Goal: Task Accomplishment & Management: Manage account settings

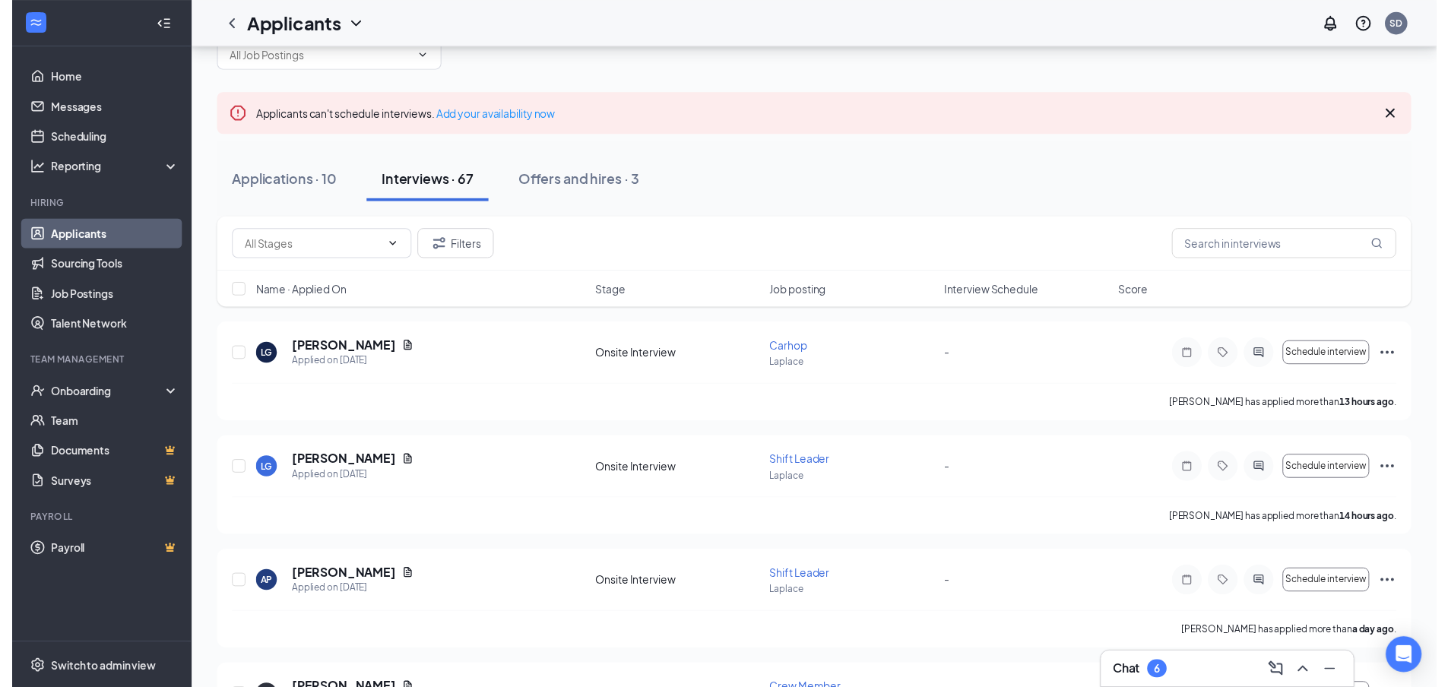
scroll to position [152, 0]
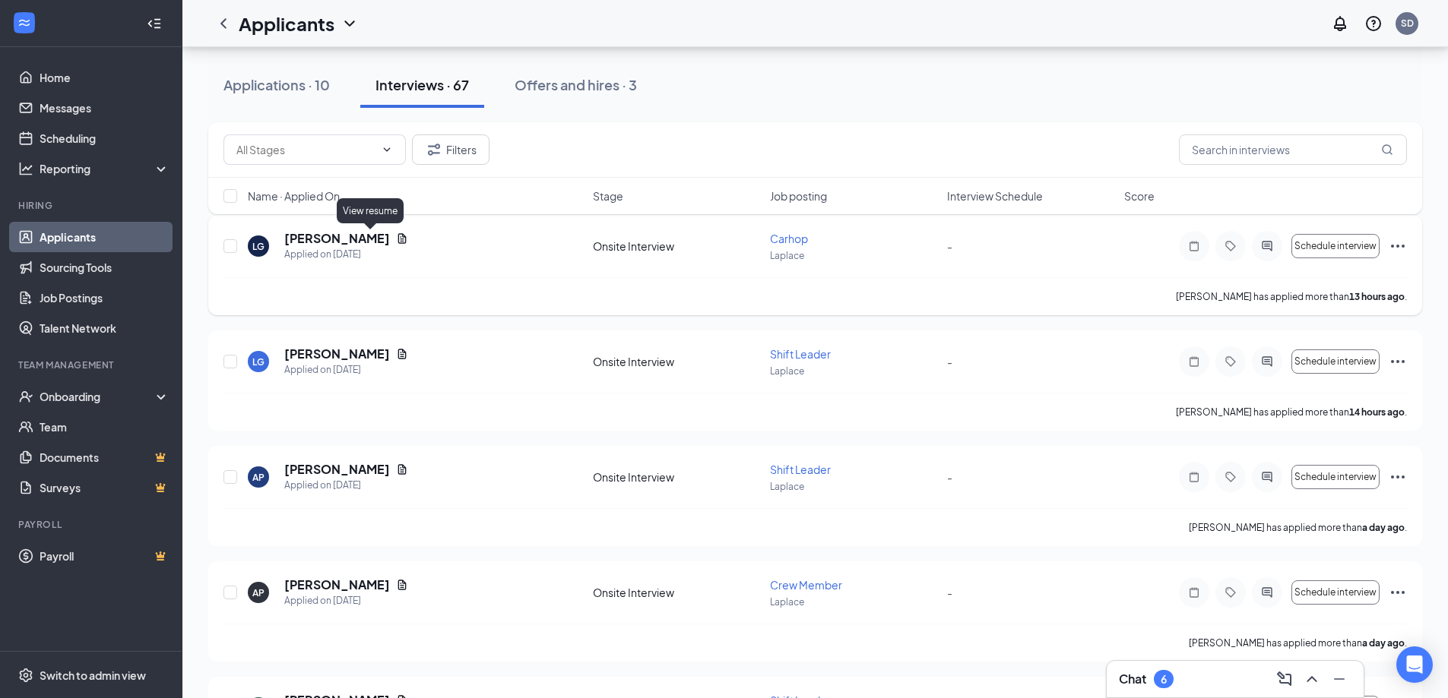
click at [398, 237] on icon "Document" at bounding box center [402, 238] width 8 height 10
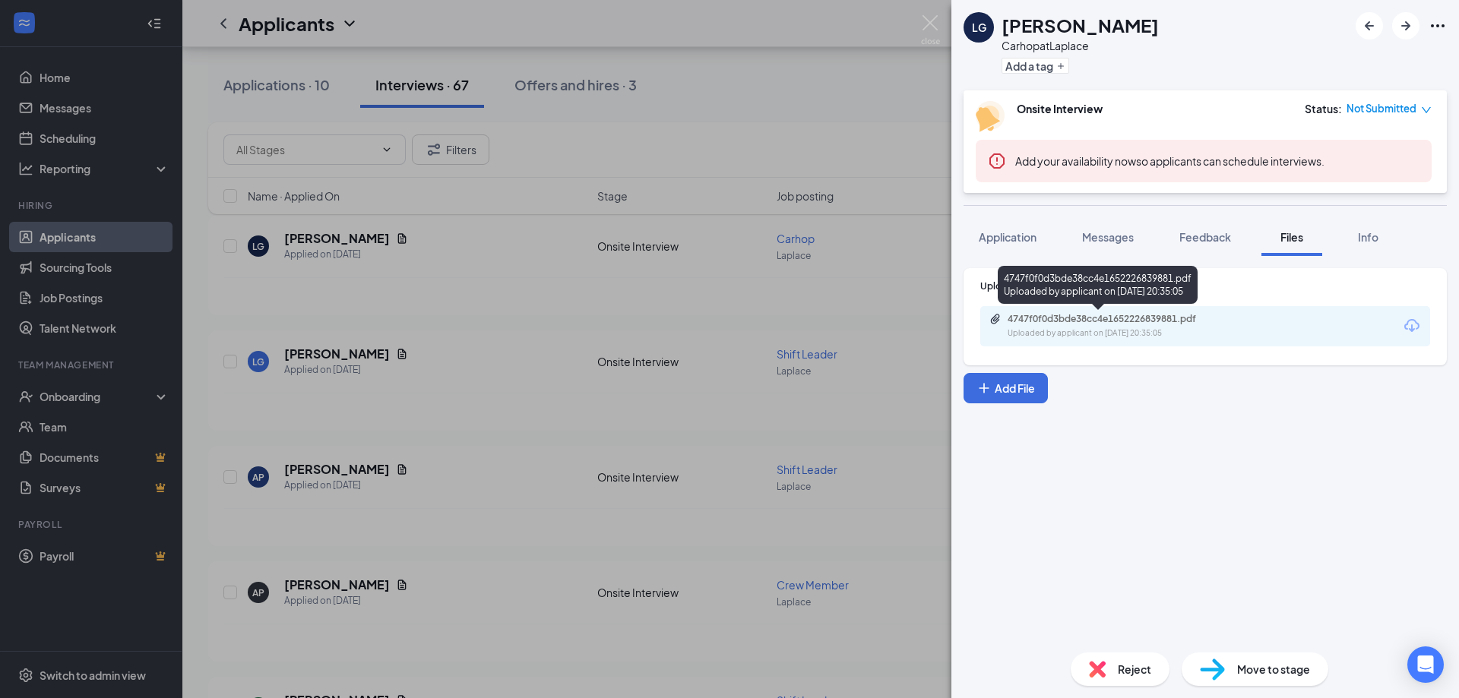
click at [1048, 320] on div "4747f0f0d3bde38cc4e1652226839881.pdf" at bounding box center [1114, 319] width 213 height 12
click at [562, 428] on div "LG [PERSON_NAME] Carhop at Laplace Add a tag Onsite Interview Status : Not Subm…" at bounding box center [729, 349] width 1459 height 698
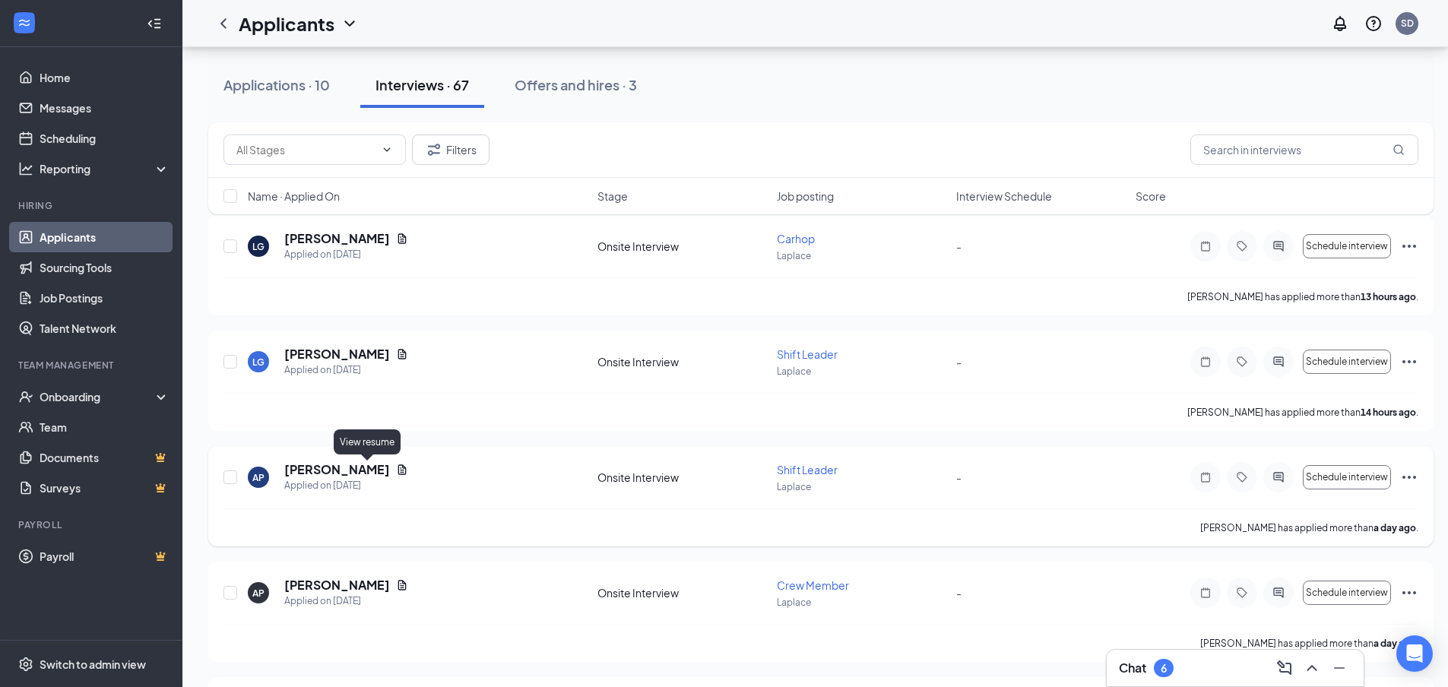
click at [398, 467] on icon "Document" at bounding box center [402, 469] width 8 height 10
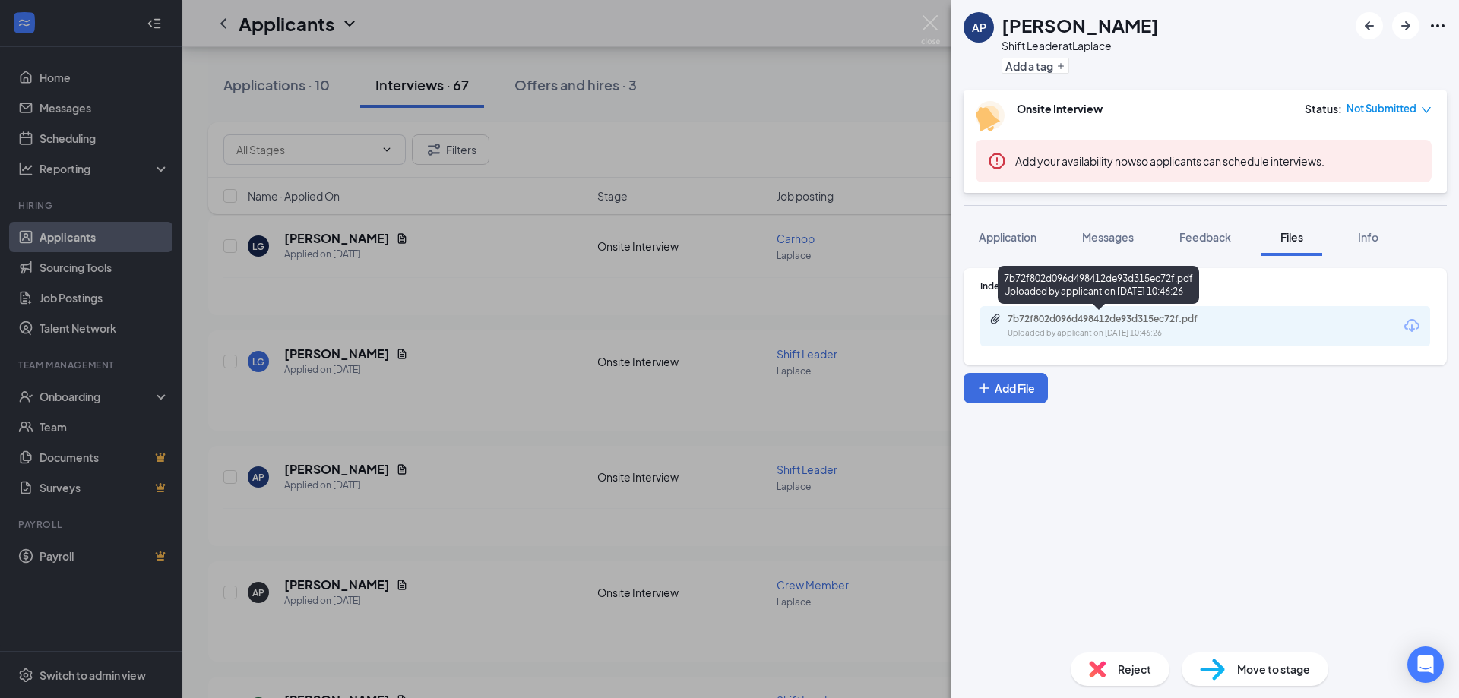
click at [1076, 320] on div "7b72f802d096d498412de93d315ec72f.pdf" at bounding box center [1114, 319] width 213 height 12
click at [606, 235] on div "AP [PERSON_NAME] Shift Leader at Laplace Add a tag Onsite Interview Status : No…" at bounding box center [729, 349] width 1459 height 698
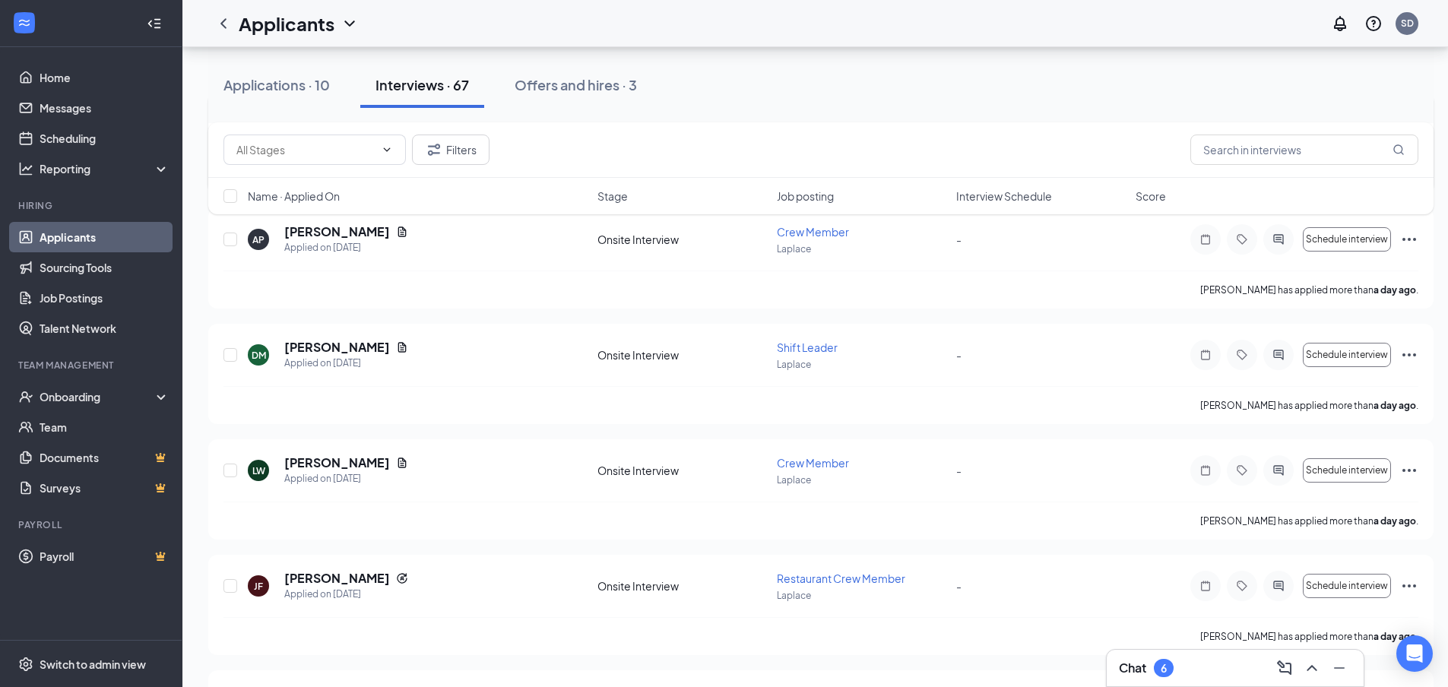
scroll to position [532, 0]
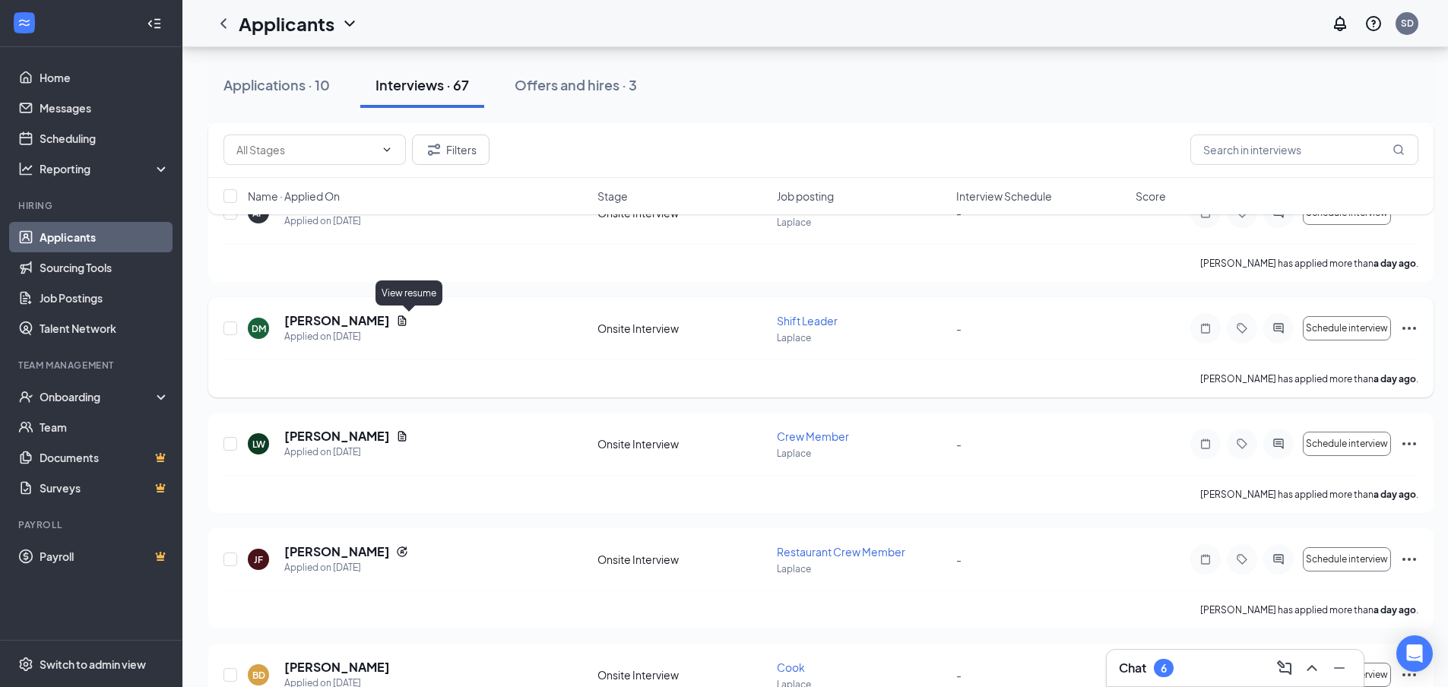
click at [407, 321] on icon "Document" at bounding box center [402, 320] width 8 height 10
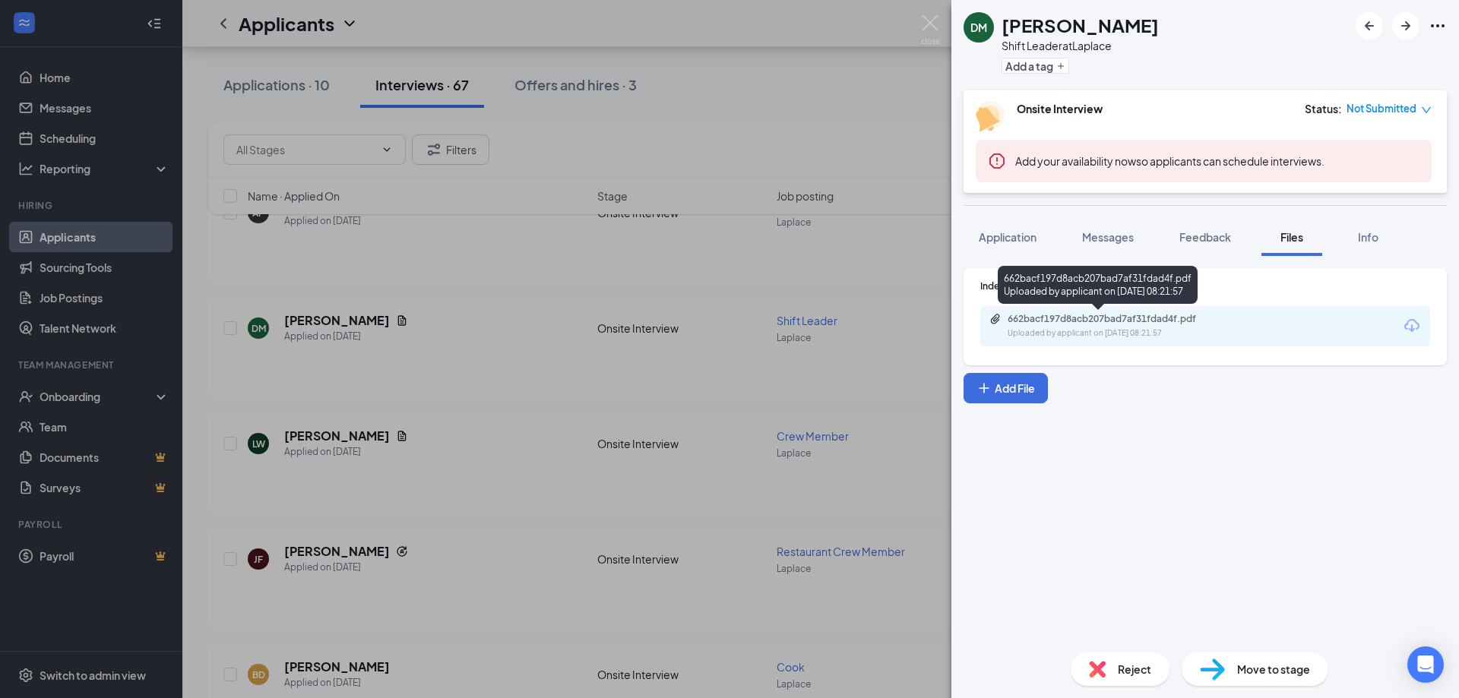
click at [1059, 318] on div "662bacf197d8acb207bad7af31fdad4f.pdf" at bounding box center [1114, 319] width 213 height 12
click at [524, 278] on div "[PERSON_NAME] Shift Leader at Laplace Add a tag Onsite Interview Status : Not S…" at bounding box center [729, 349] width 1459 height 698
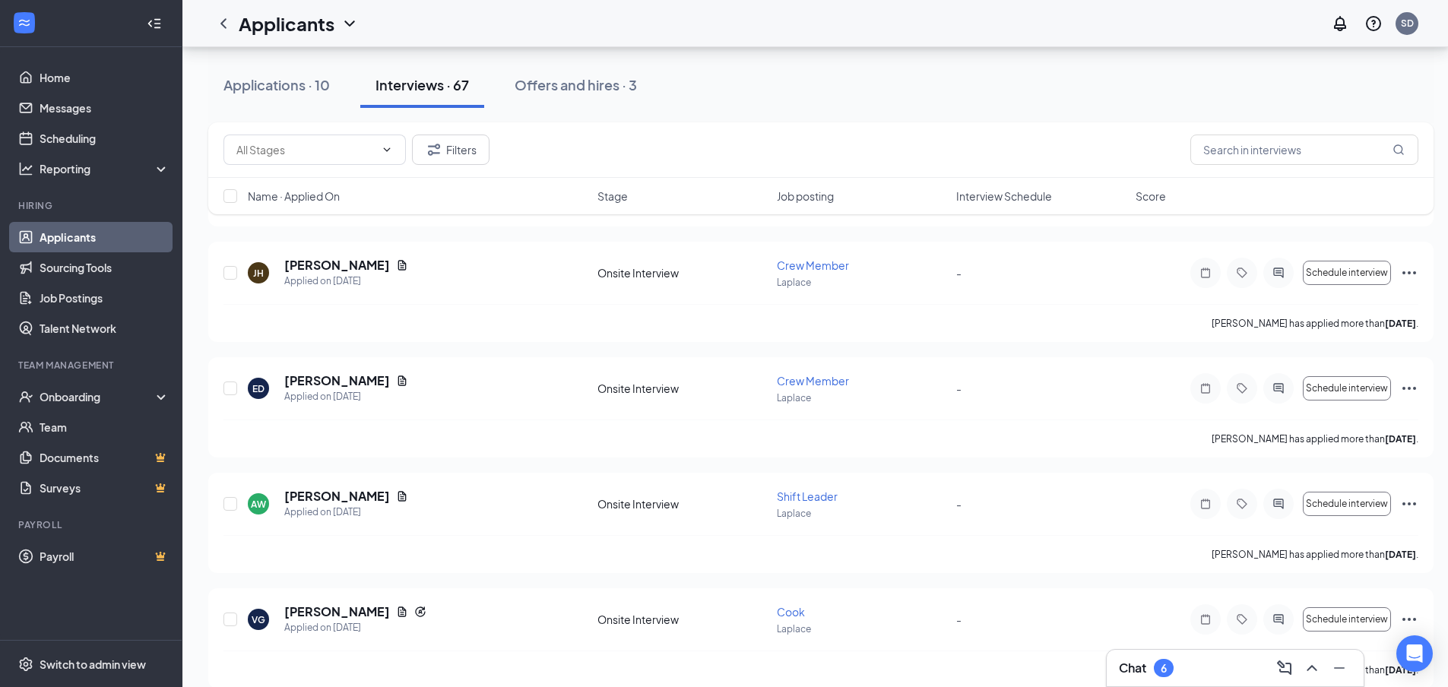
scroll to position [1064, 0]
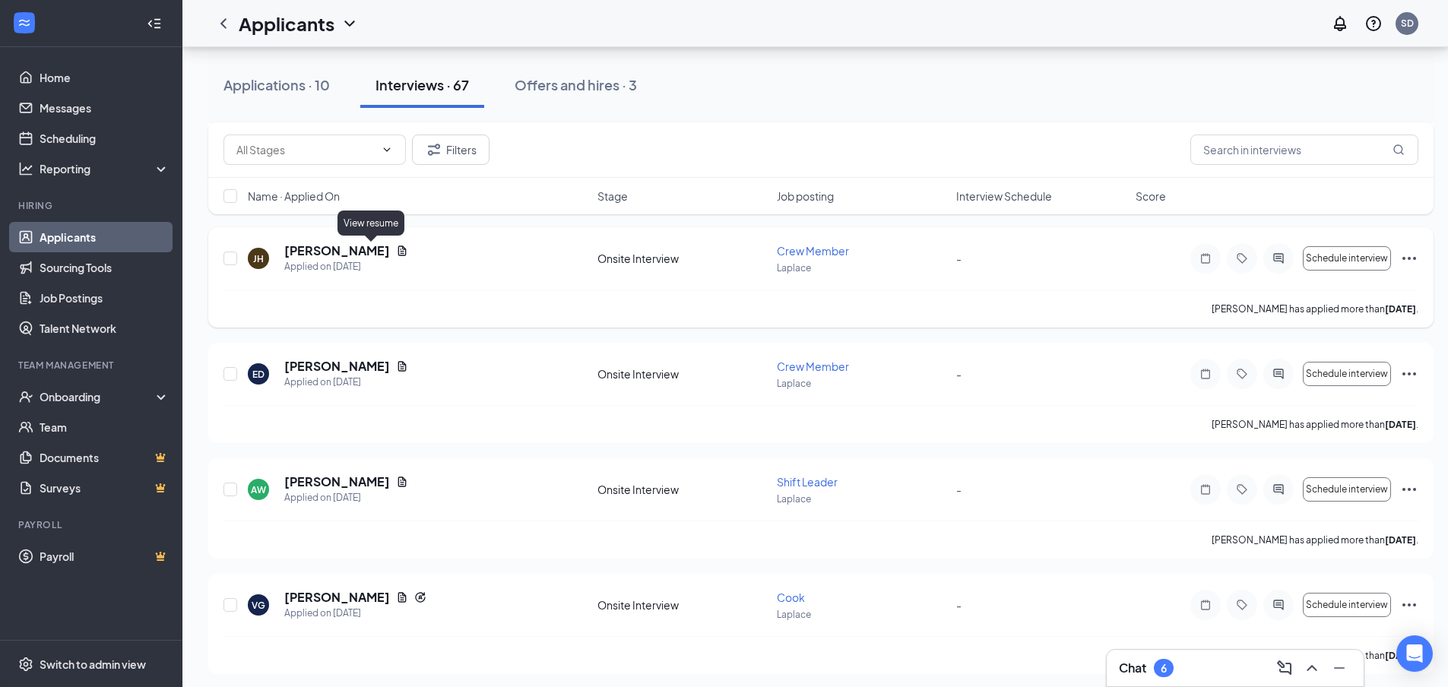
click at [396, 247] on icon "Document" at bounding box center [402, 251] width 12 height 12
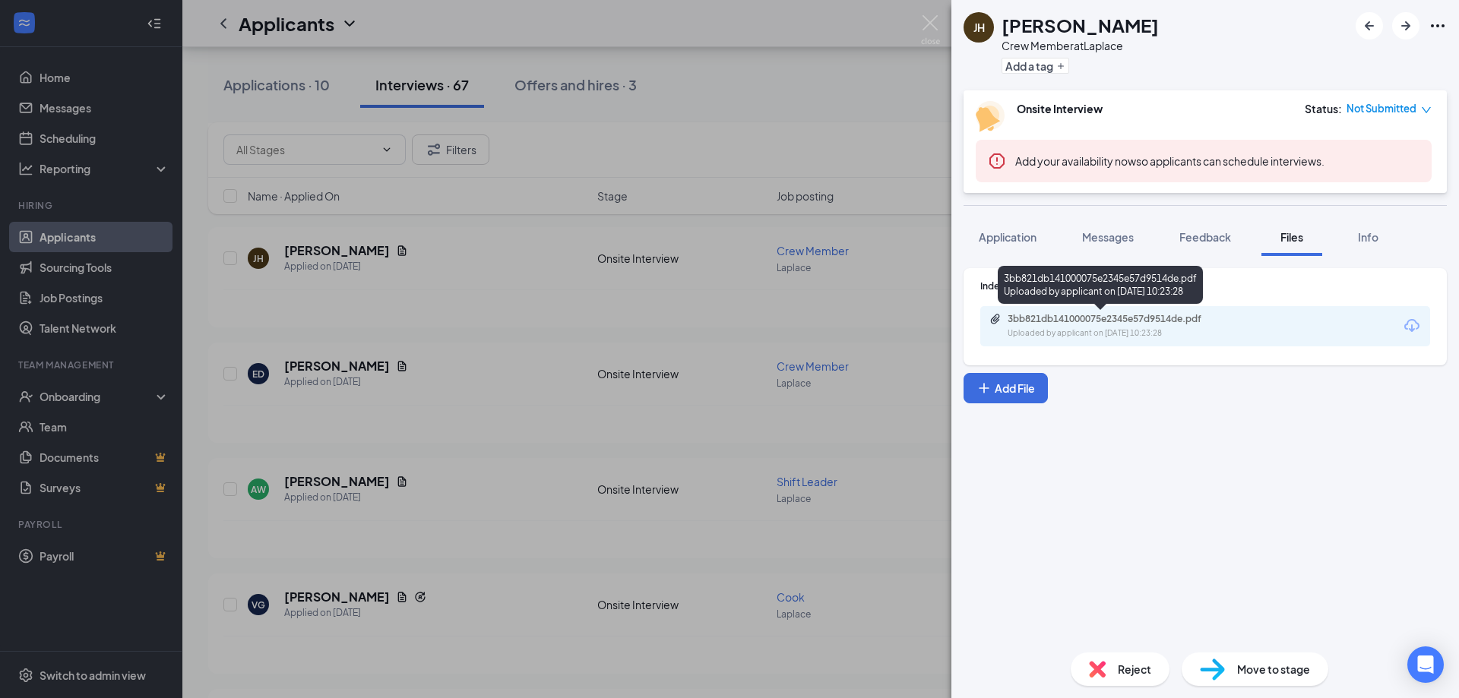
click at [1015, 315] on div "3bb821db141000075e2345e57d9514de.pdf" at bounding box center [1114, 319] width 213 height 12
click at [878, 240] on div "[PERSON_NAME] Crew Member at Laplace Add a tag Onsite Interview Status : Not Su…" at bounding box center [729, 349] width 1459 height 698
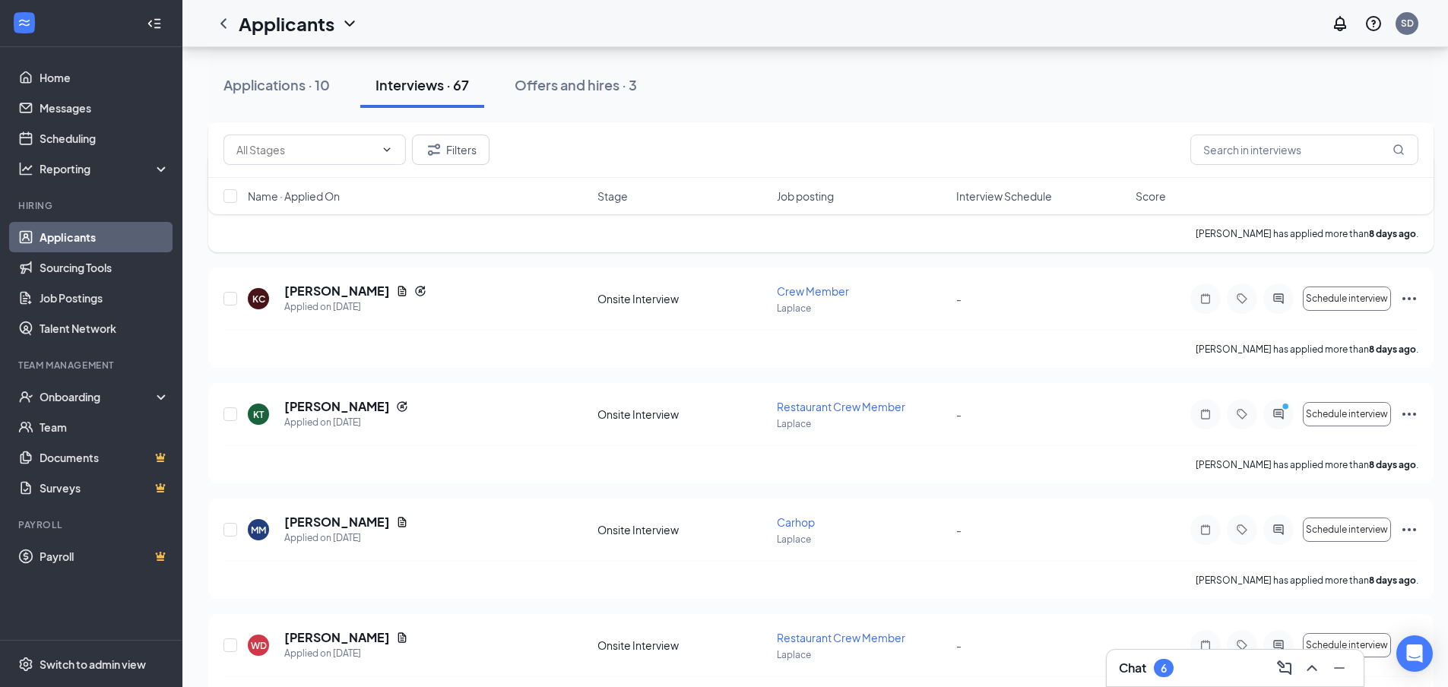
scroll to position [3572, 0]
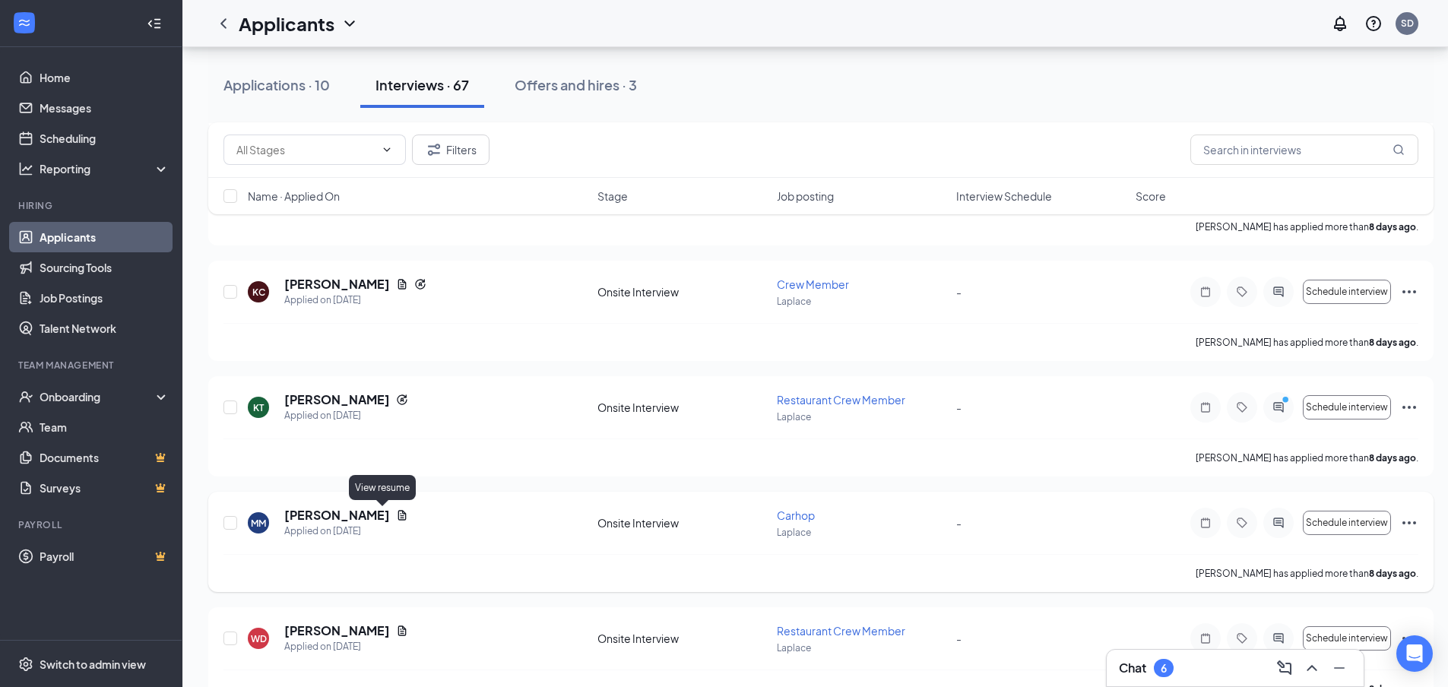
click at [396, 511] on icon "Document" at bounding box center [402, 515] width 12 height 12
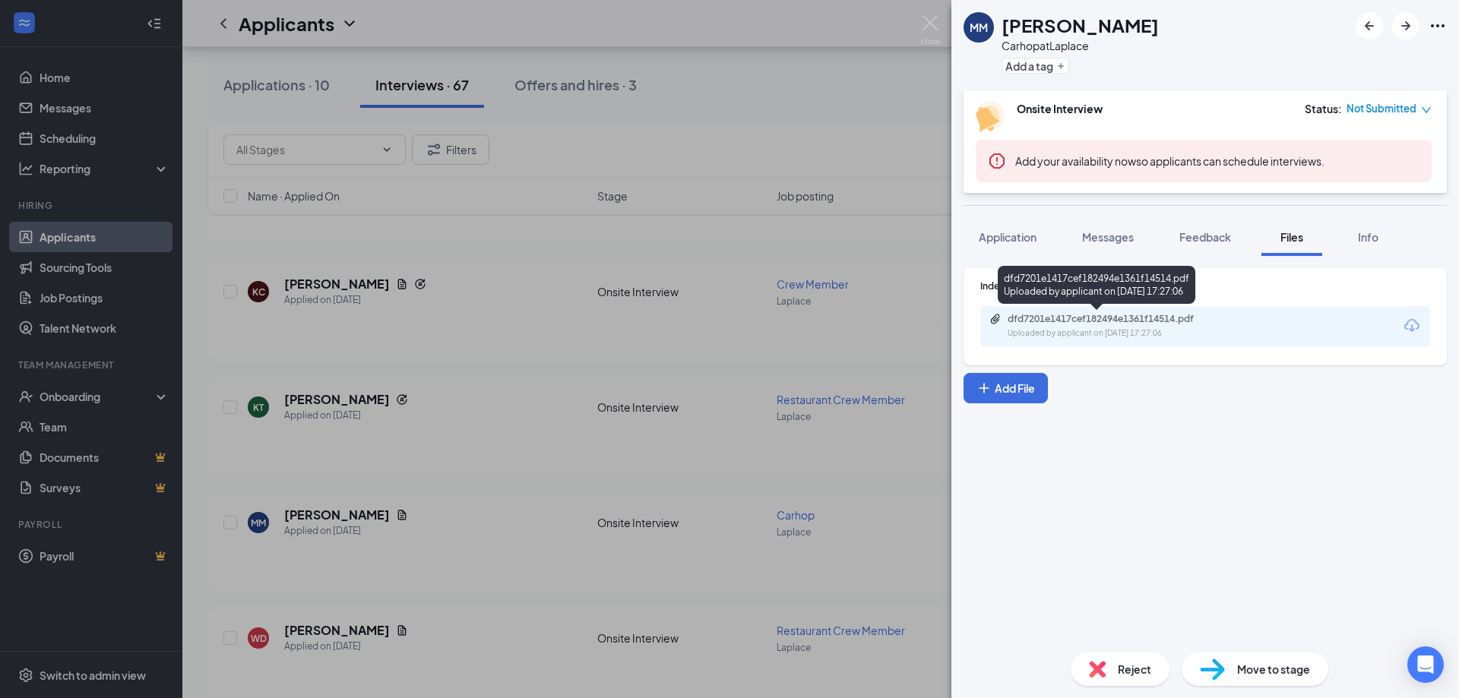
click at [1084, 315] on div "dfd7201e1417cef182494e1361f14514.pdf" at bounding box center [1114, 319] width 213 height 12
click at [720, 331] on div "MM [PERSON_NAME] Carhop at Laplace Add a tag Onsite Interview Status : Not Subm…" at bounding box center [729, 349] width 1459 height 698
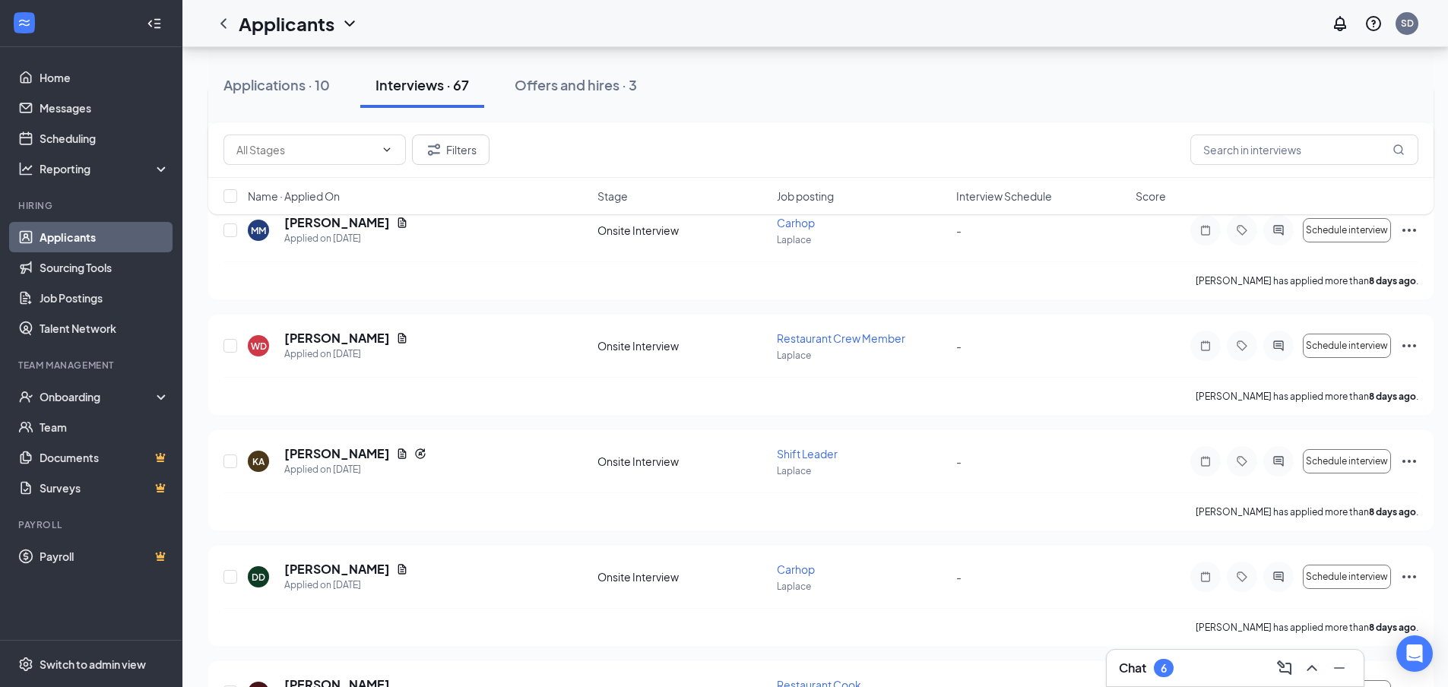
scroll to position [3876, 0]
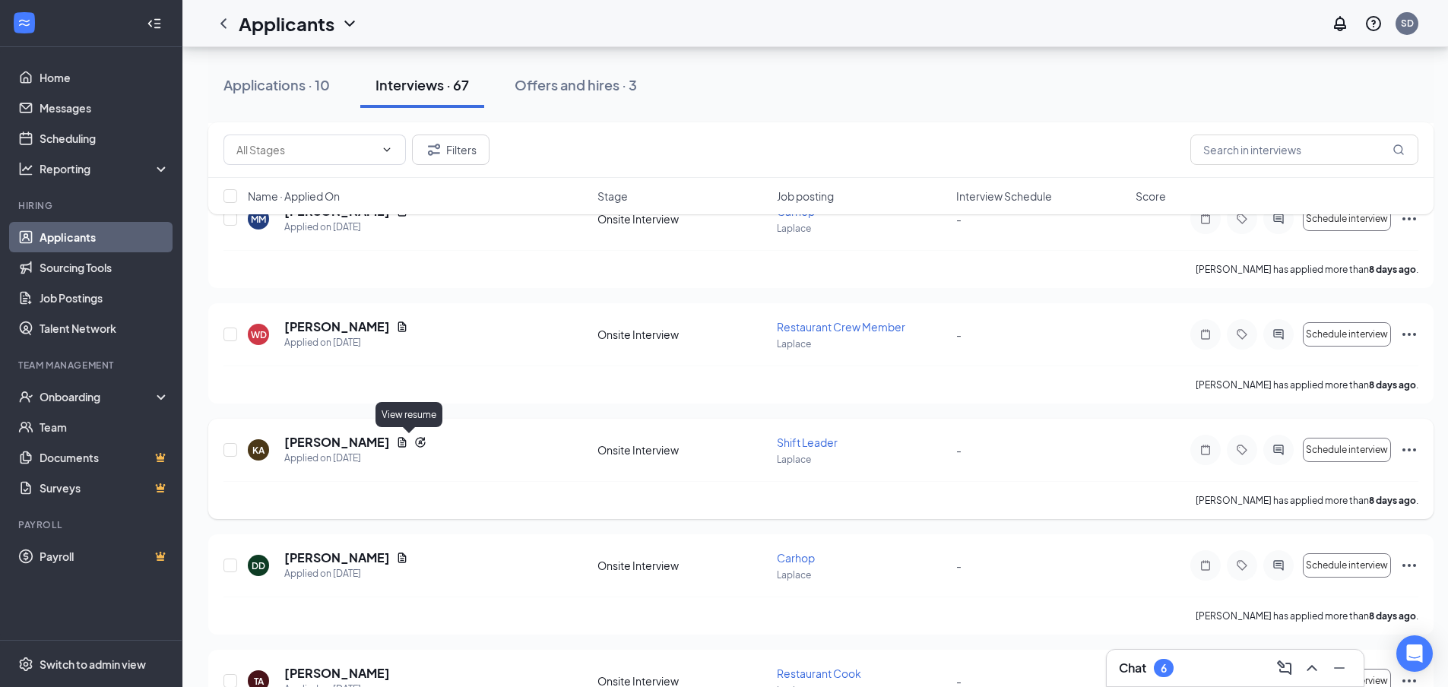
click at [408, 446] on icon "Document" at bounding box center [402, 442] width 12 height 12
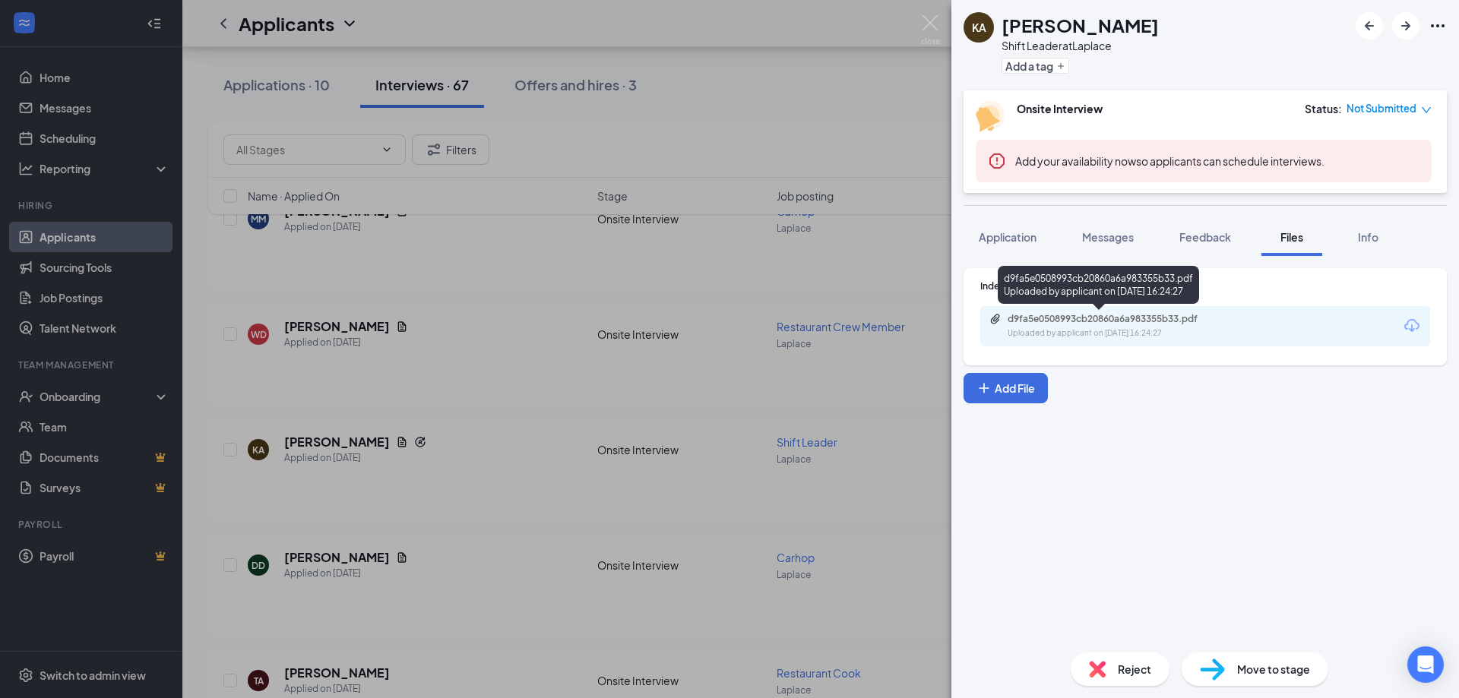
click at [1043, 318] on div "d9fa5e0508993cb20860a6a983355b33.pdf" at bounding box center [1114, 319] width 213 height 12
click at [679, 426] on div "KA [PERSON_NAME] Shift Leader at Laplace Add a tag Onsite Interview Status : No…" at bounding box center [729, 349] width 1459 height 698
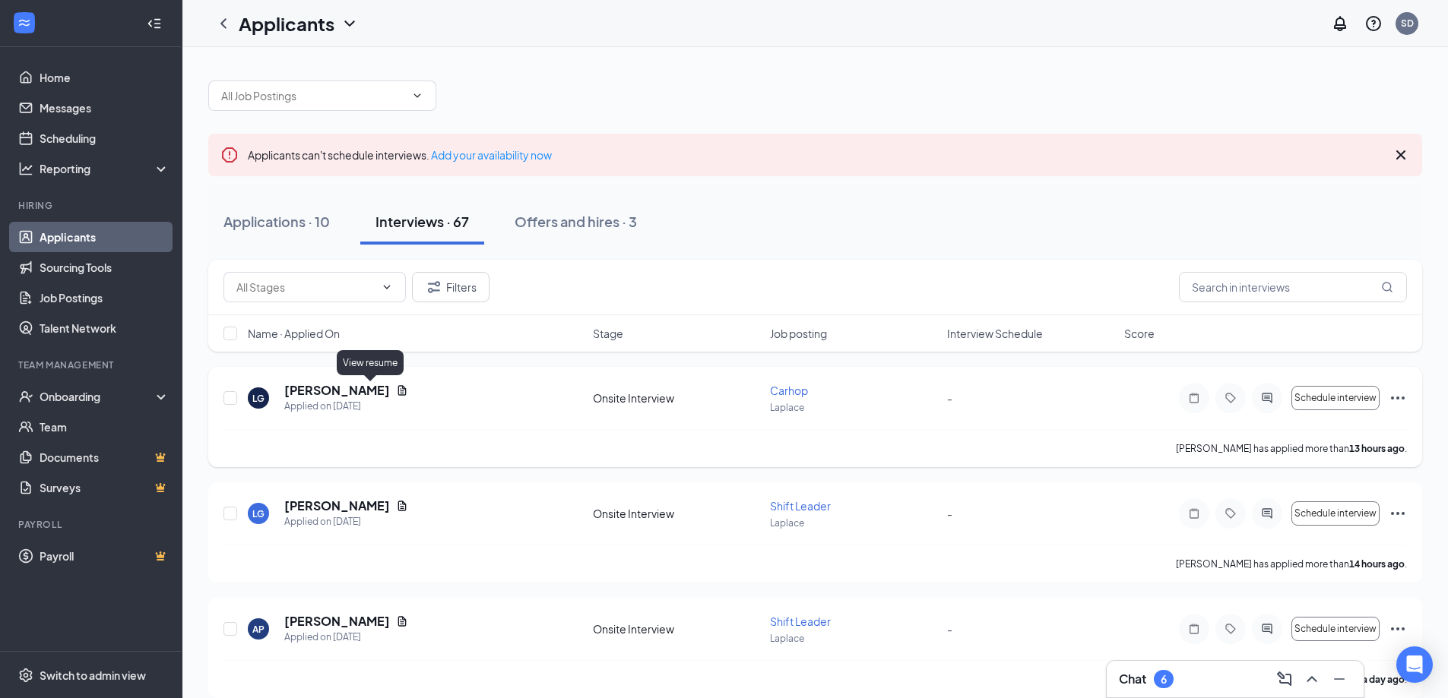
click at [396, 388] on icon "Document" at bounding box center [402, 391] width 12 height 12
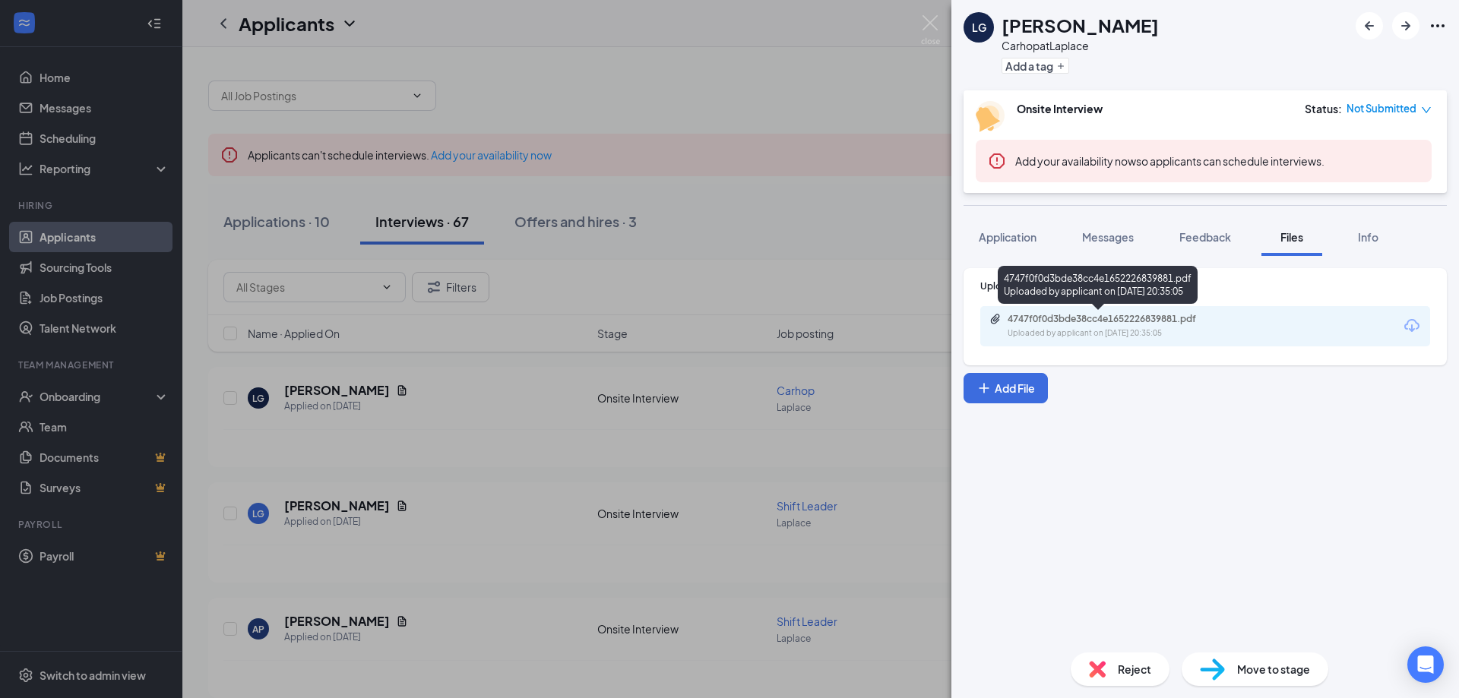
click at [1053, 318] on div "4747f0f0d3bde38cc4e1652226839881.pdf" at bounding box center [1114, 319] width 213 height 12
click at [641, 220] on div "LG [PERSON_NAME] Carhop at Laplace Add a tag Onsite Interview Status : Not Subm…" at bounding box center [729, 349] width 1459 height 698
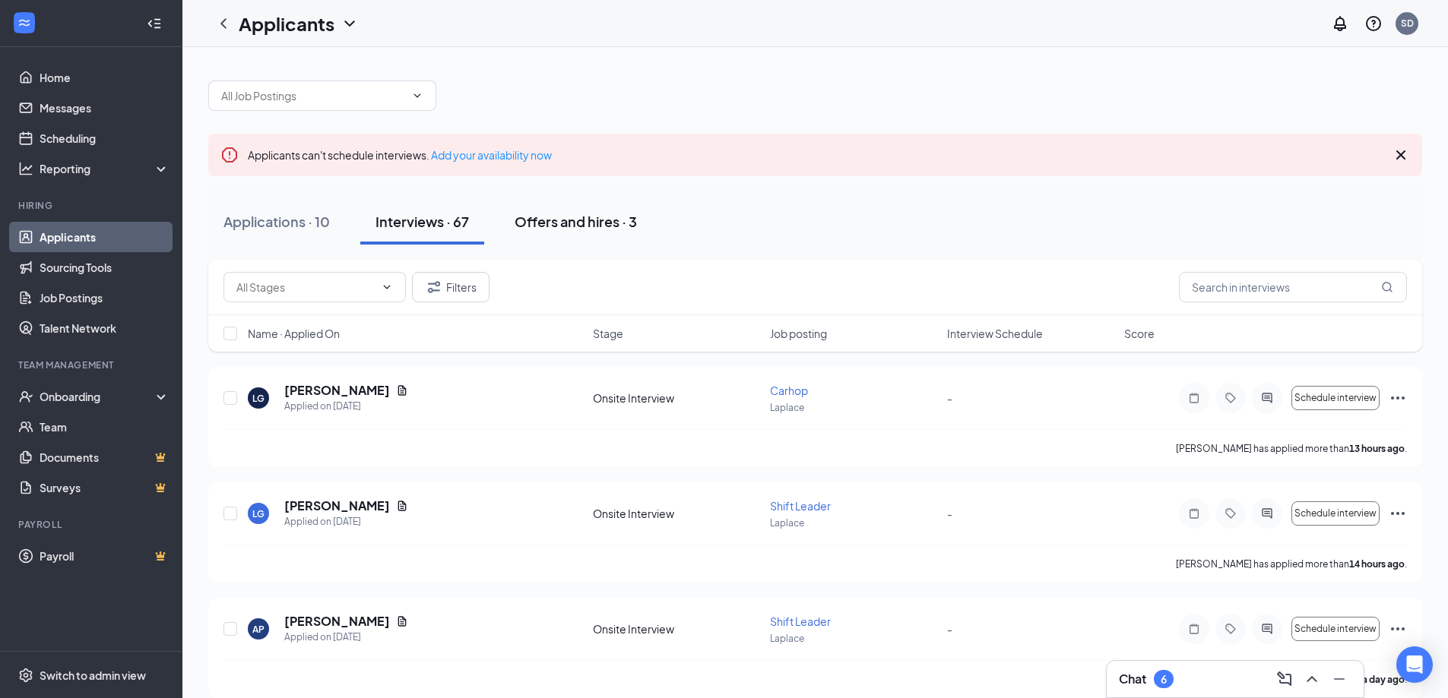
click at [567, 230] on div "Offers and hires · 3" at bounding box center [576, 221] width 122 height 19
